Goal: Use online tool/utility: Utilize a website feature to perform a specific function

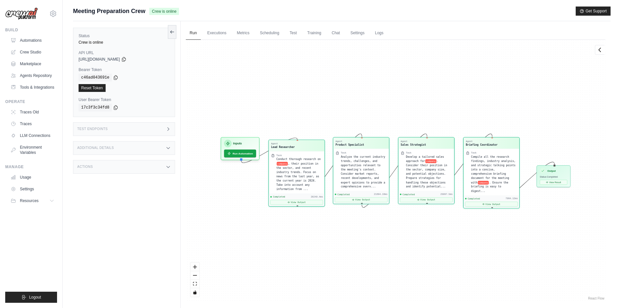
scroll to position [4570, 0]
click at [28, 41] on link "Automations" at bounding box center [32, 40] width 49 height 10
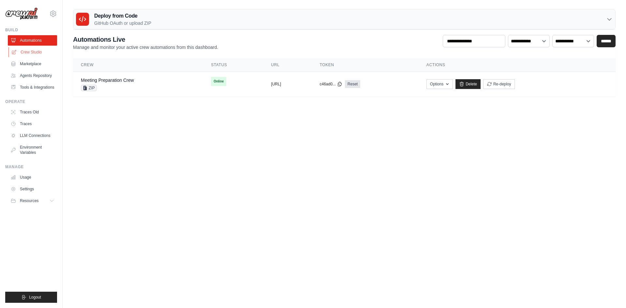
click at [38, 54] on link "Crew Studio" at bounding box center [32, 52] width 49 height 10
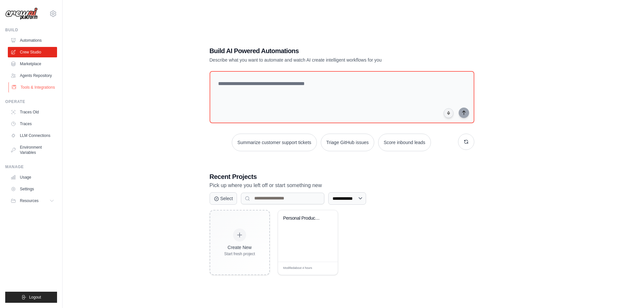
click at [35, 88] on link "Tools & Integrations" at bounding box center [32, 87] width 49 height 10
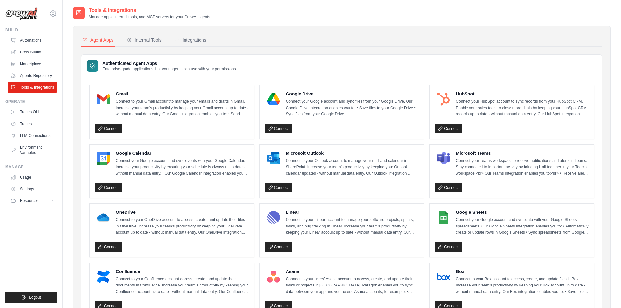
click at [149, 33] on div "Agent Apps Internal Tools Integrations Authenticated Agent Apps Enterprise-grad…" at bounding box center [342, 298] width 538 height 544
click at [152, 38] on div "Internal Tools" at bounding box center [144, 40] width 35 height 7
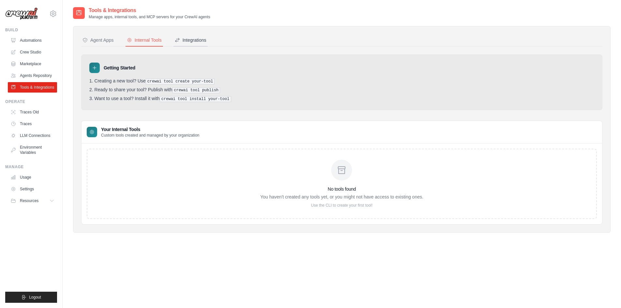
click at [194, 36] on button "Integrations" at bounding box center [191, 40] width 34 height 12
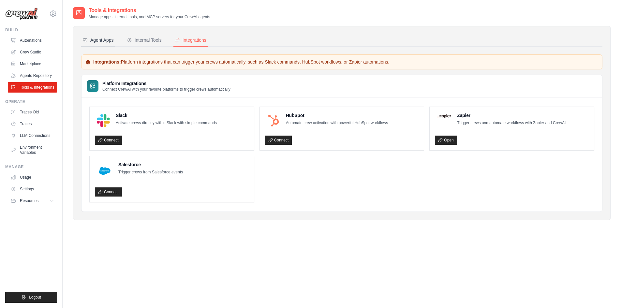
click at [109, 41] on div "Agent Apps" at bounding box center [98, 40] width 31 height 7
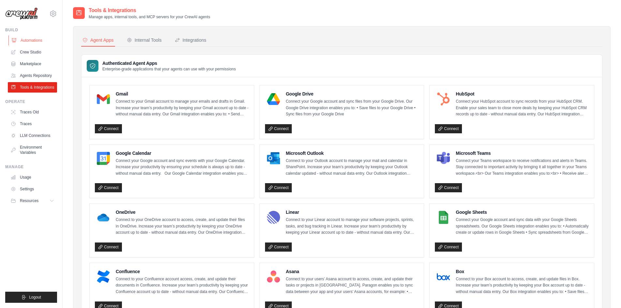
click at [35, 41] on link "Automations" at bounding box center [32, 40] width 49 height 10
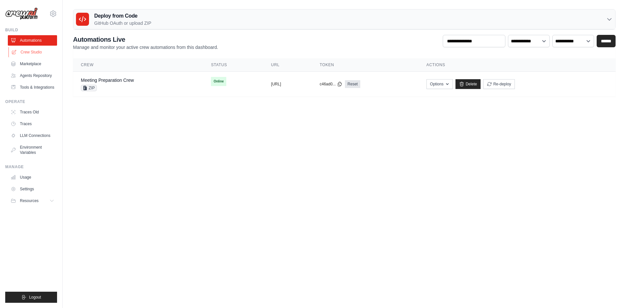
click at [35, 54] on link "Crew Studio" at bounding box center [32, 52] width 49 height 10
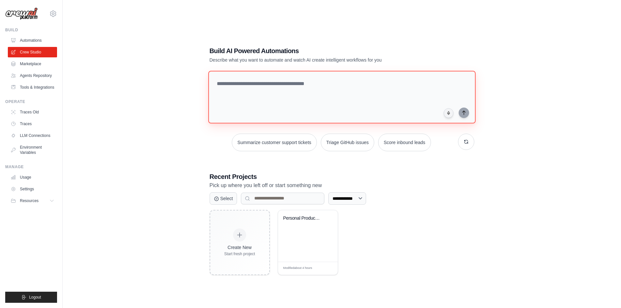
click at [251, 92] on textarea at bounding box center [341, 97] width 267 height 53
click at [465, 146] on button "button" at bounding box center [466, 142] width 16 height 16
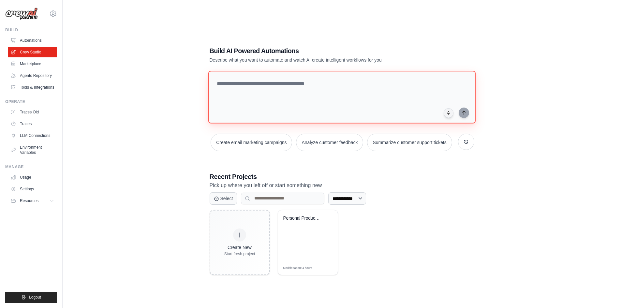
click at [302, 97] on textarea at bounding box center [341, 97] width 267 height 53
type textarea "*"
